Goal: Find specific page/section: Find specific page/section

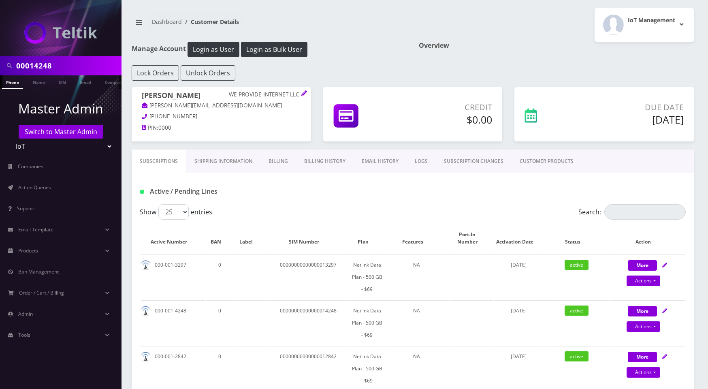
click at [80, 61] on input "00014248" at bounding box center [67, 65] width 103 height 15
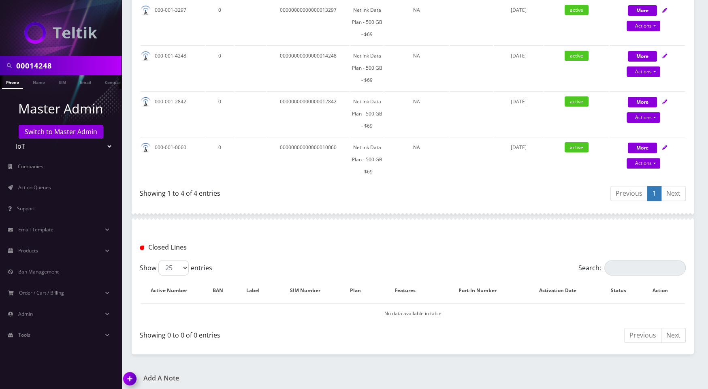
scroll to position [255, 0]
click at [80, 61] on input "00014248" at bounding box center [67, 65] width 103 height 15
paste input "MR40-A1-00012789"
drag, startPoint x: 53, startPoint y: 65, endPoint x: 8, endPoint y: 65, distance: 44.5
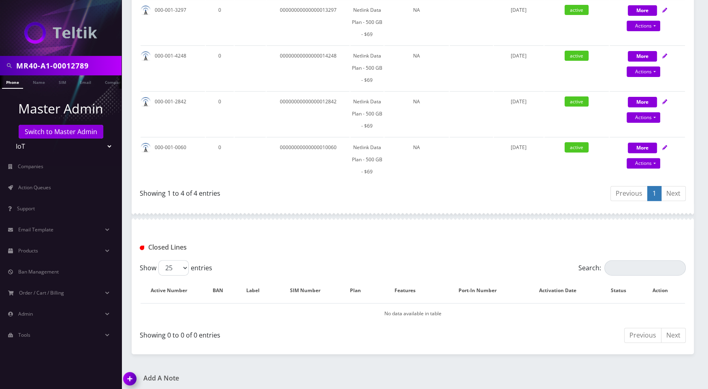
click at [8, 65] on div "MR40-A1-00012789" at bounding box center [60, 65] width 117 height 15
type input "00012789"
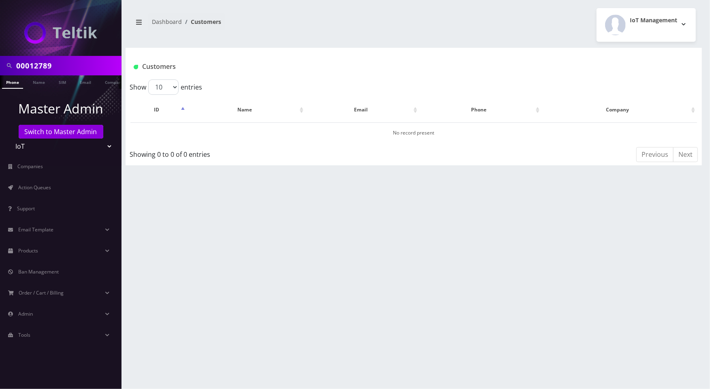
click at [21, 67] on input "00012789" at bounding box center [67, 65] width 103 height 15
type input "\0012789"
click at [78, 64] on input "0012789" at bounding box center [67, 65] width 103 height 15
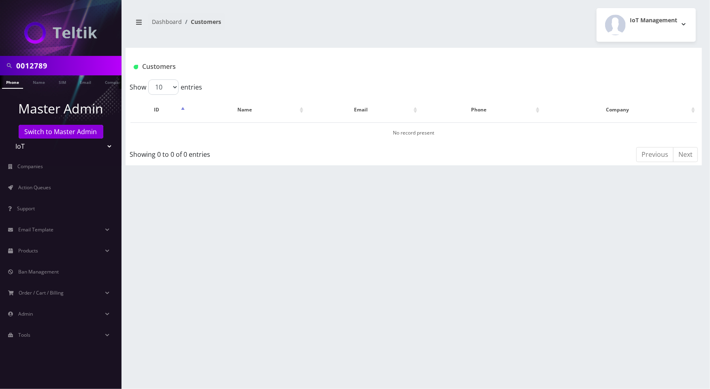
click at [78, 64] on input "0012789" at bounding box center [67, 65] width 103 height 15
type input "shak"
click at [37, 81] on link "Name" at bounding box center [39, 81] width 20 height 13
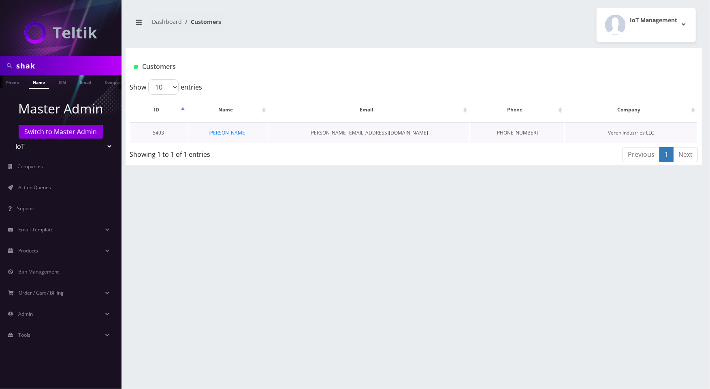
click at [234, 137] on td "David Shak" at bounding box center [227, 132] width 80 height 21
click at [230, 129] on link "David Shak" at bounding box center [228, 132] width 38 height 7
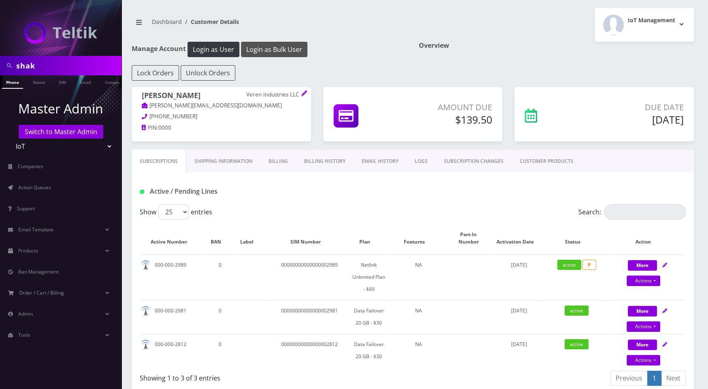
click at [290, 49] on button "Login as Bulk User" at bounding box center [274, 49] width 66 height 15
